Goal: Task Accomplishment & Management: Use online tool/utility

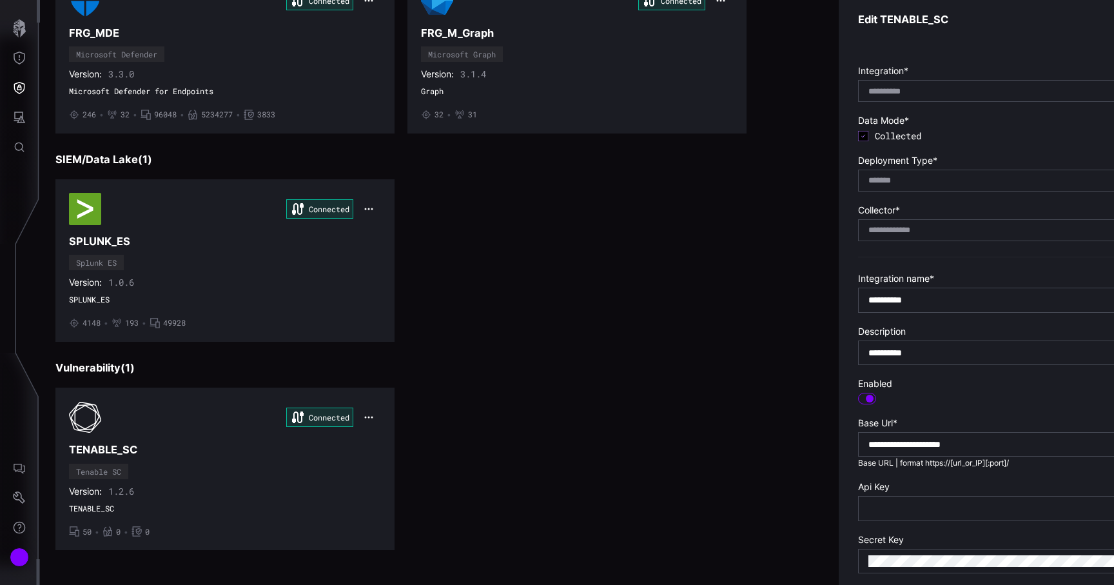
scroll to position [116, 0]
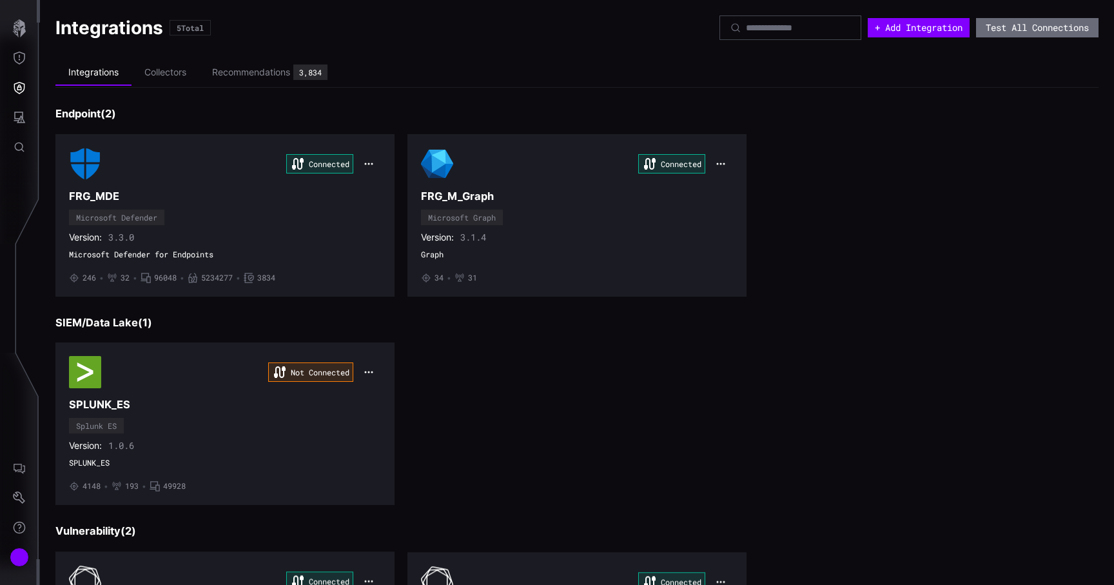
scroll to position [163, 0]
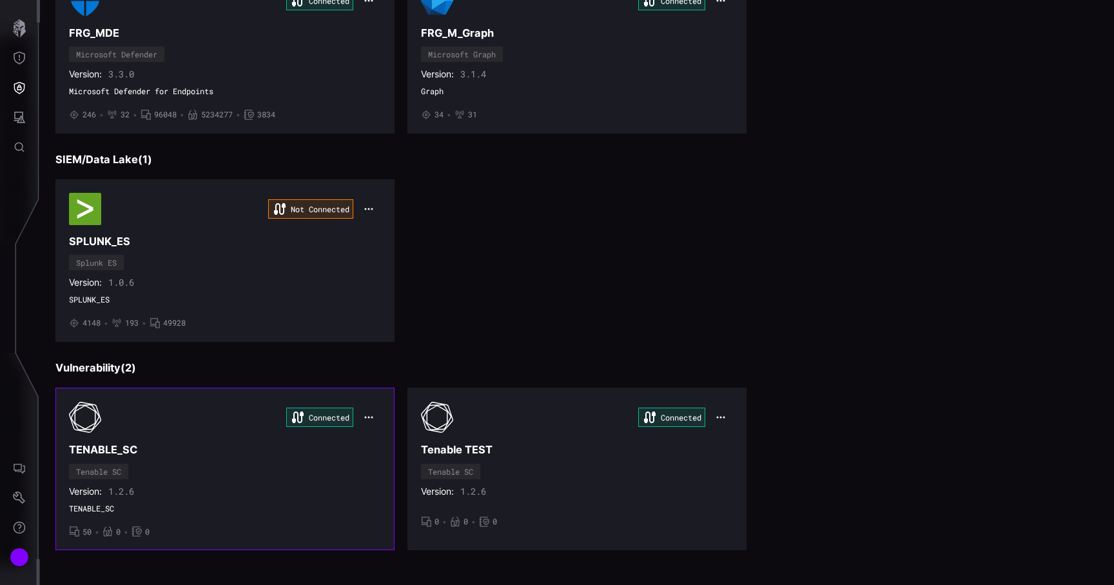
click at [267, 499] on div "Connected TENABLE_SC Tenable SC Version: 1.2.6 TENABLE_SC • 50 • 0 • 0" at bounding box center [225, 468] width 312 height 135
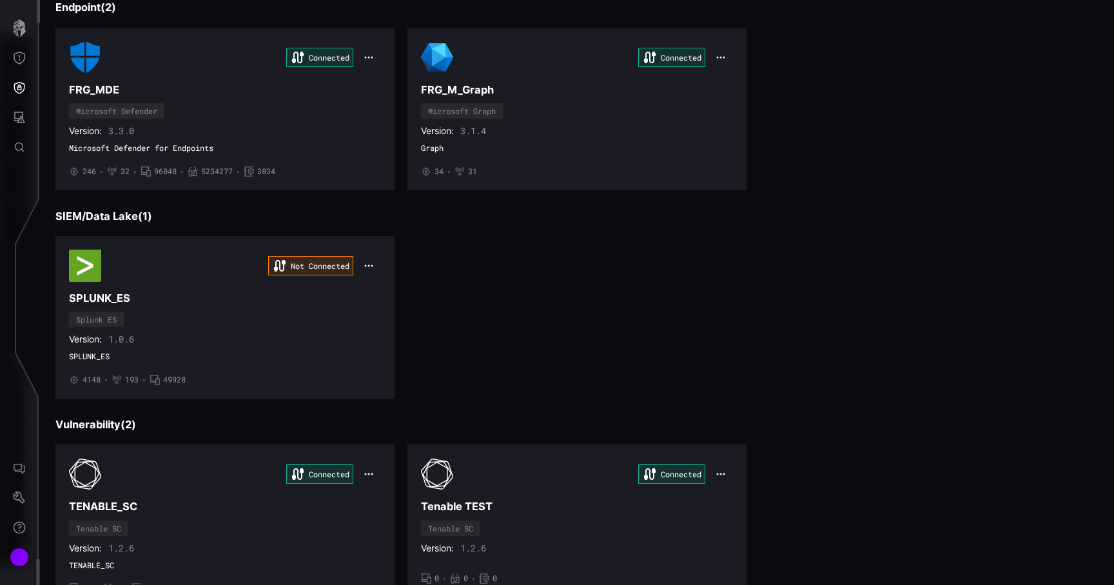
scroll to position [163, 0]
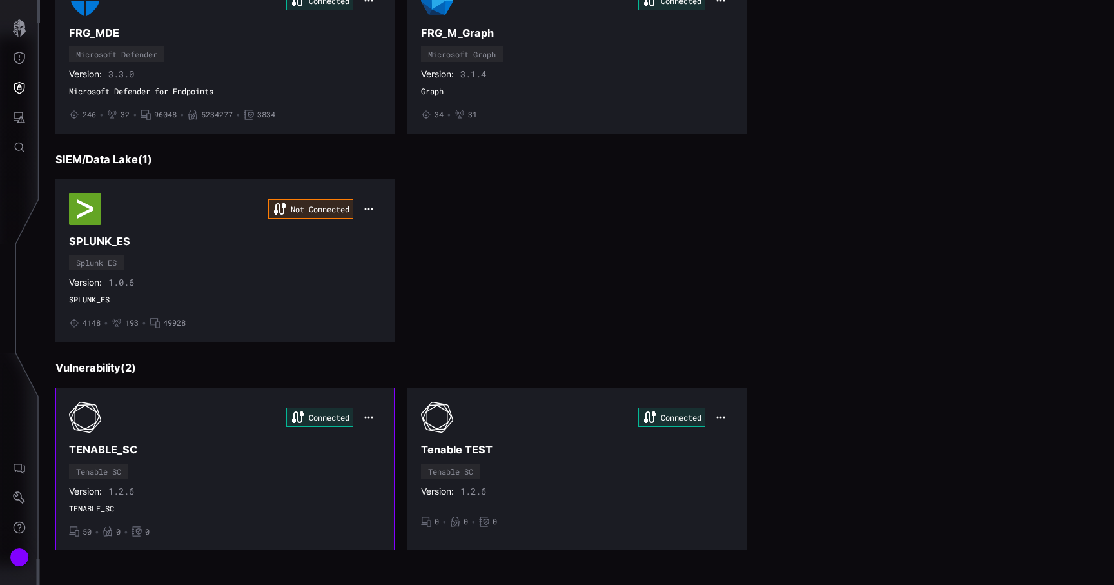
click at [248, 514] on div "Connected TENABLE_SC Tenable SC Version: 1.2.6 TENABLE_SC • 50 • 0 • 0" at bounding box center [225, 468] width 312 height 135
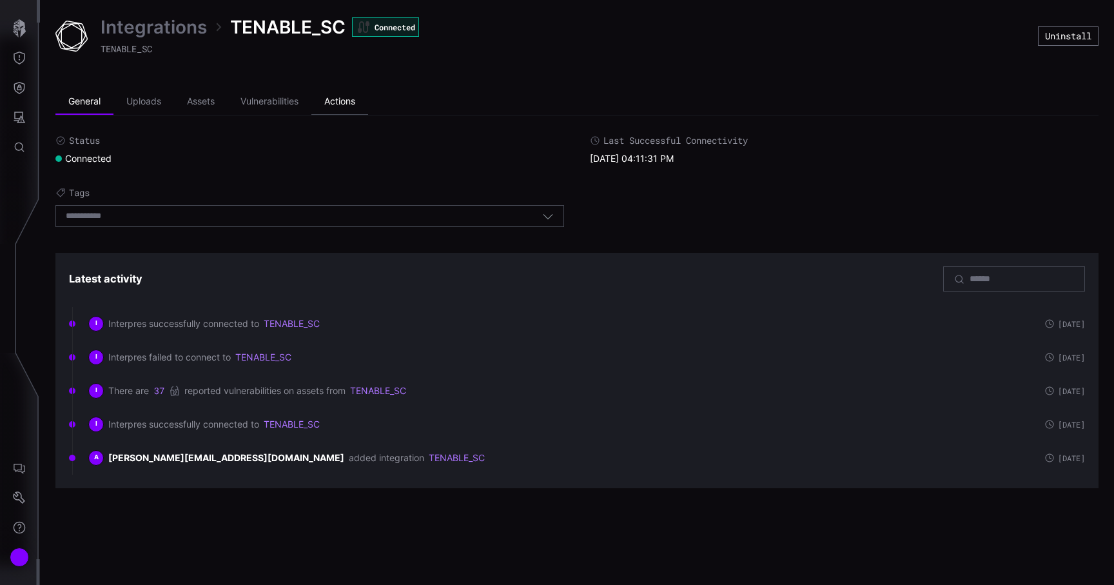
click at [346, 103] on li "Actions" at bounding box center [339, 102] width 57 height 26
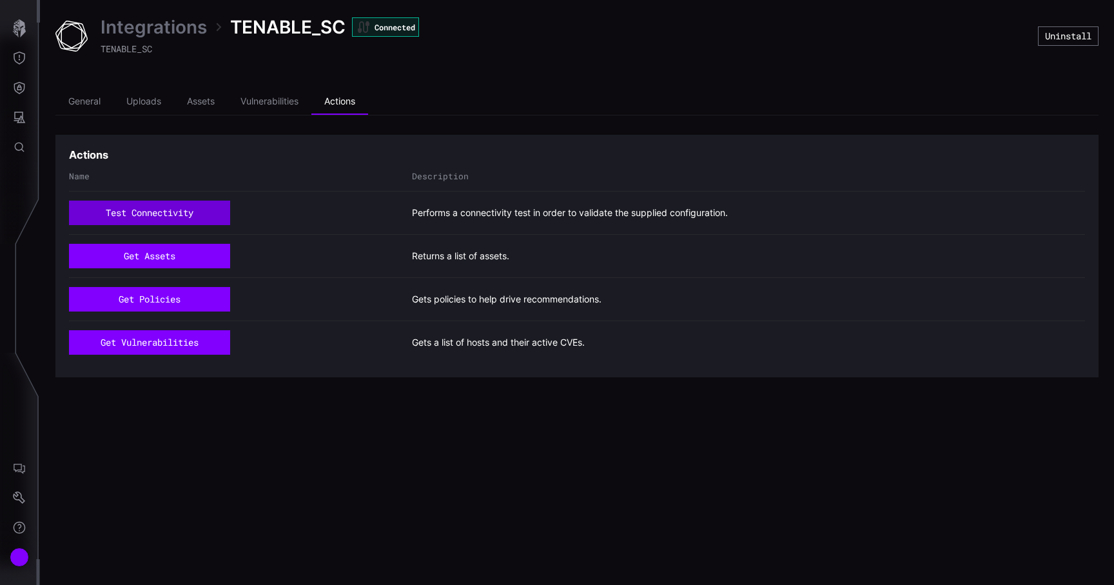
click at [187, 219] on button "test connectivity" at bounding box center [149, 212] width 161 height 24
click at [136, 217] on button "test connectivity" at bounding box center [149, 212] width 161 height 24
click at [163, 211] on button "test connectivity" at bounding box center [149, 212] width 161 height 24
click at [187, 208] on button "test connectivity" at bounding box center [149, 212] width 161 height 24
click at [184, 215] on button "test connectivity" at bounding box center [149, 212] width 161 height 24
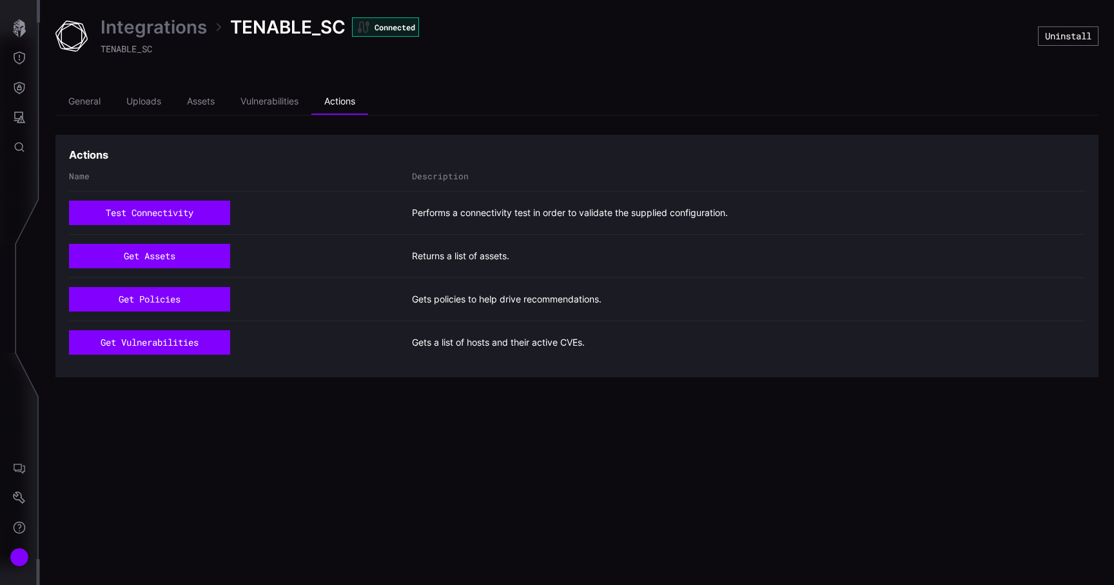
click at [184, 199] on div "test connectivity Performs a connectivity test in order to validate the supplie…" at bounding box center [577, 212] width 1016 height 43
click at [184, 207] on button "test connectivity" at bounding box center [149, 212] width 161 height 24
